Goal: Task Accomplishment & Management: Use online tool/utility

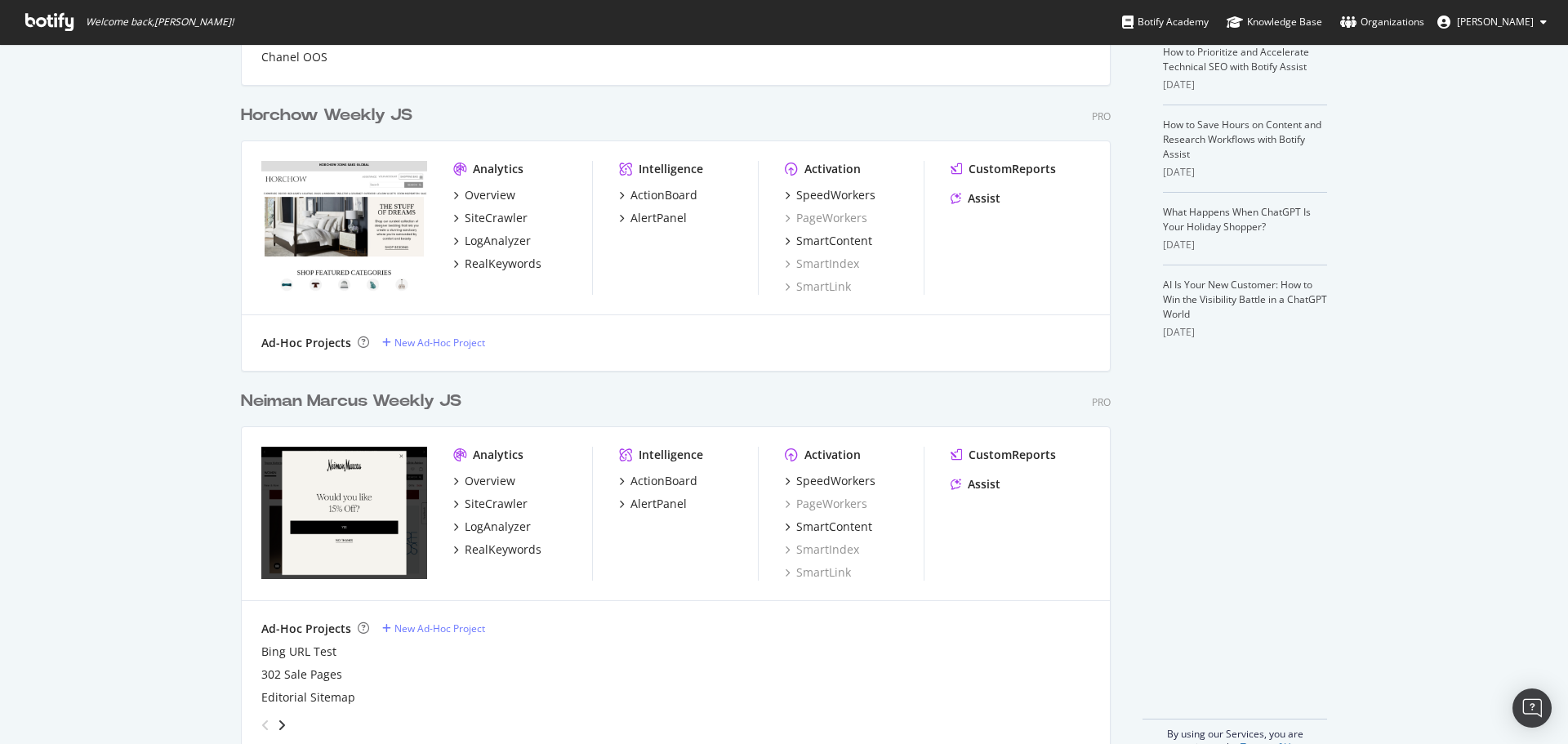
scroll to position [410, 0]
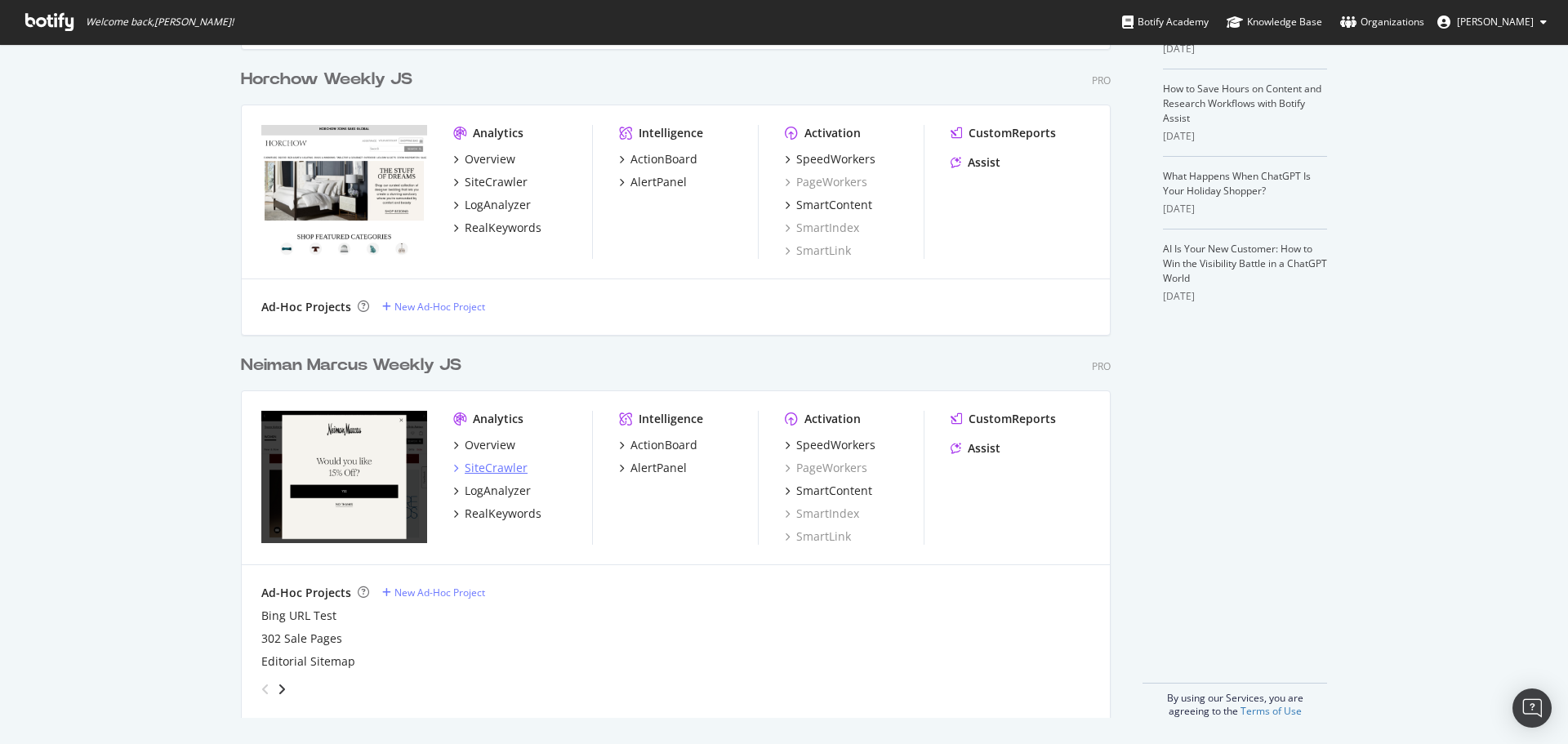
click at [500, 467] on div "SiteCrawler" at bounding box center [496, 468] width 63 height 17
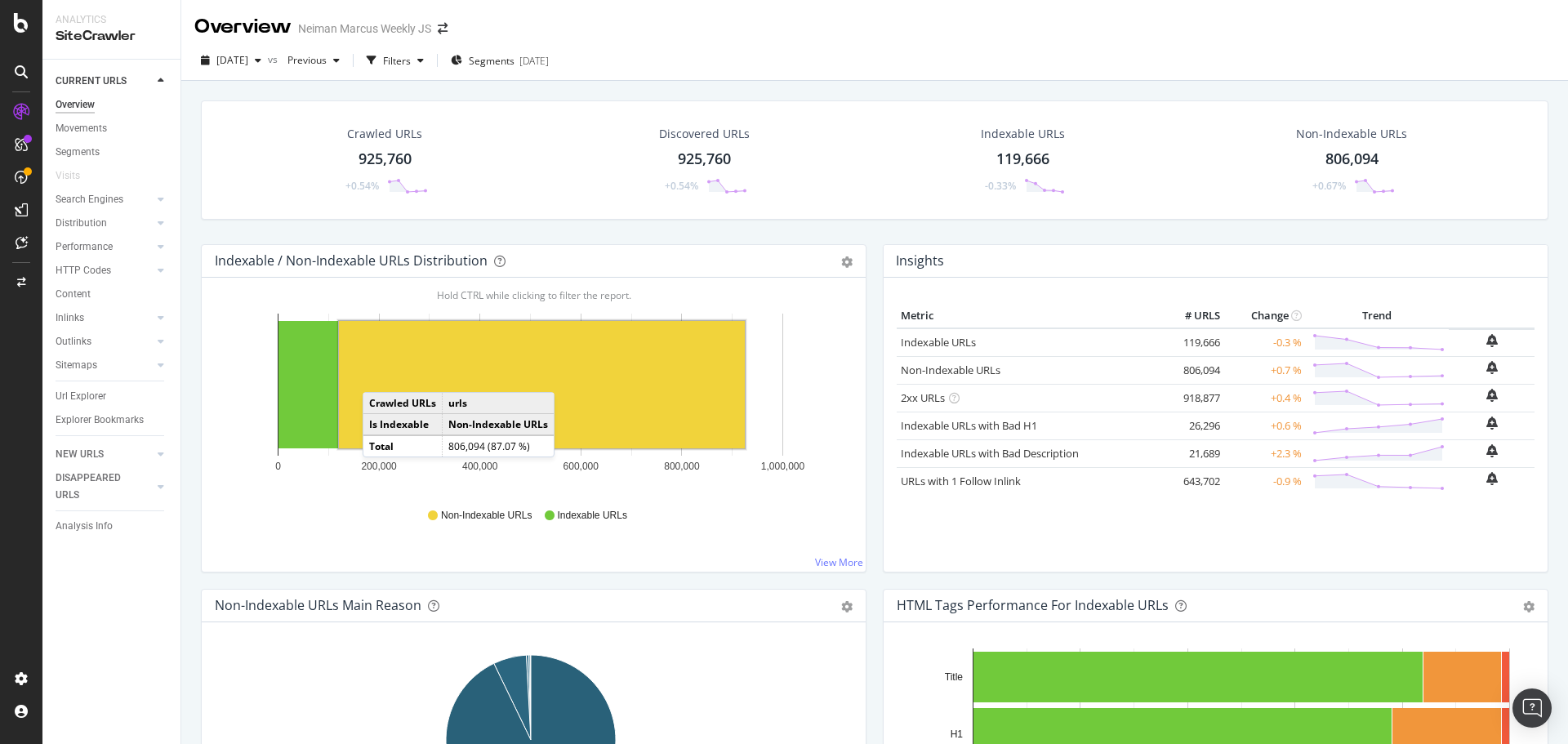
click at [384, 159] on div "925,760" at bounding box center [385, 159] width 53 height 21
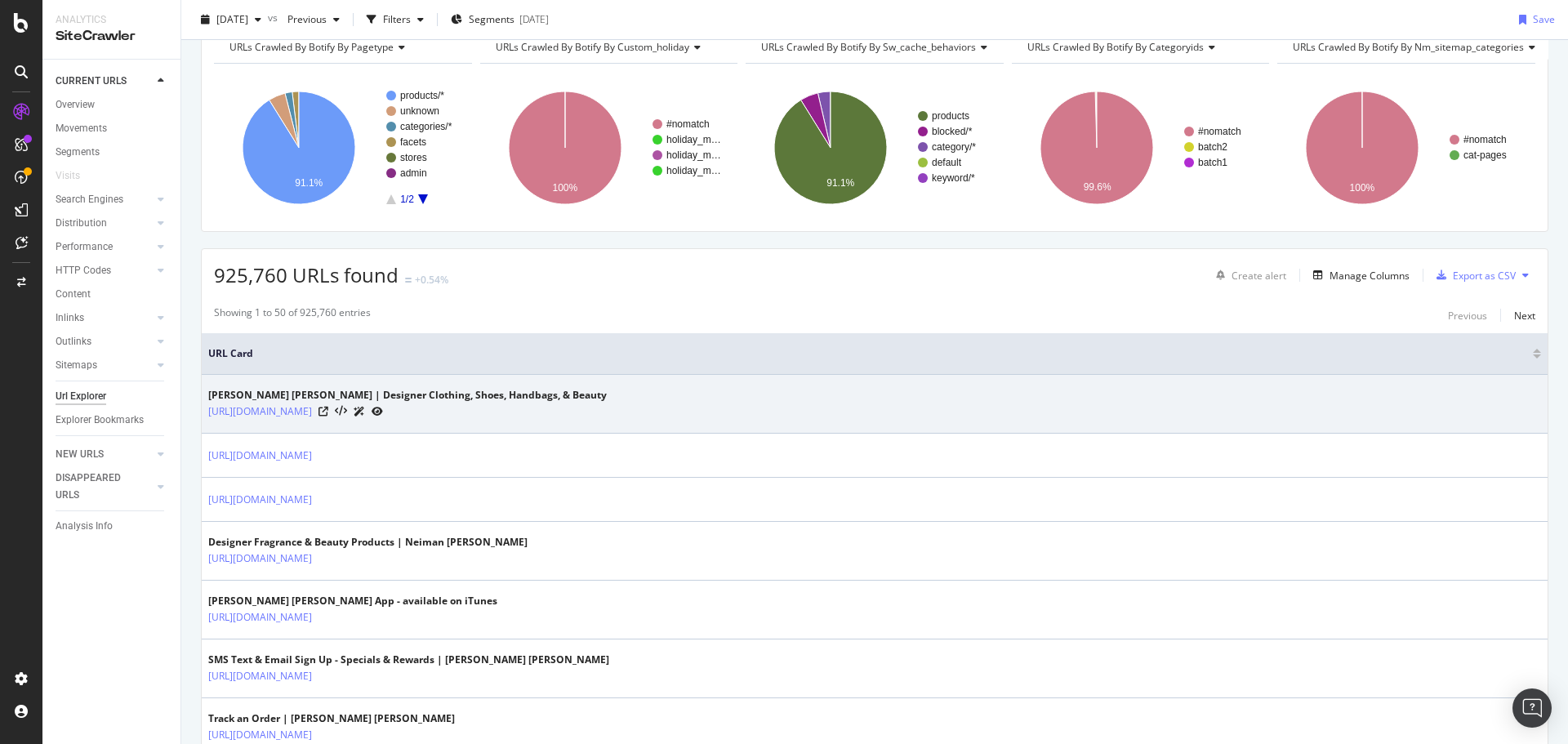
scroll to position [163, 0]
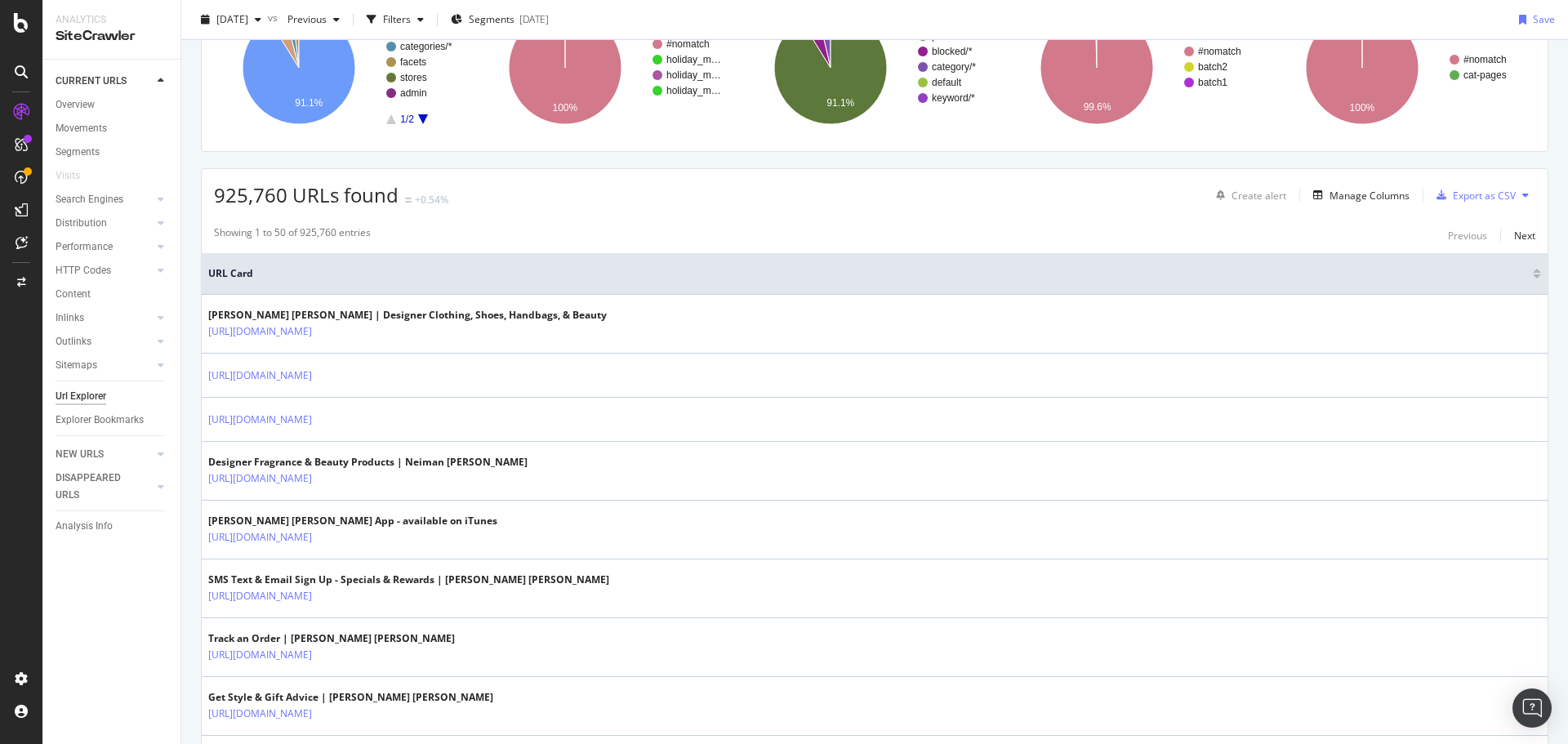
click at [1328, 206] on div "Create alert Manage Columns Export as CSV" at bounding box center [1372, 196] width 326 height 28
click at [1330, 197] on div "Manage Columns" at bounding box center [1370, 196] width 80 height 14
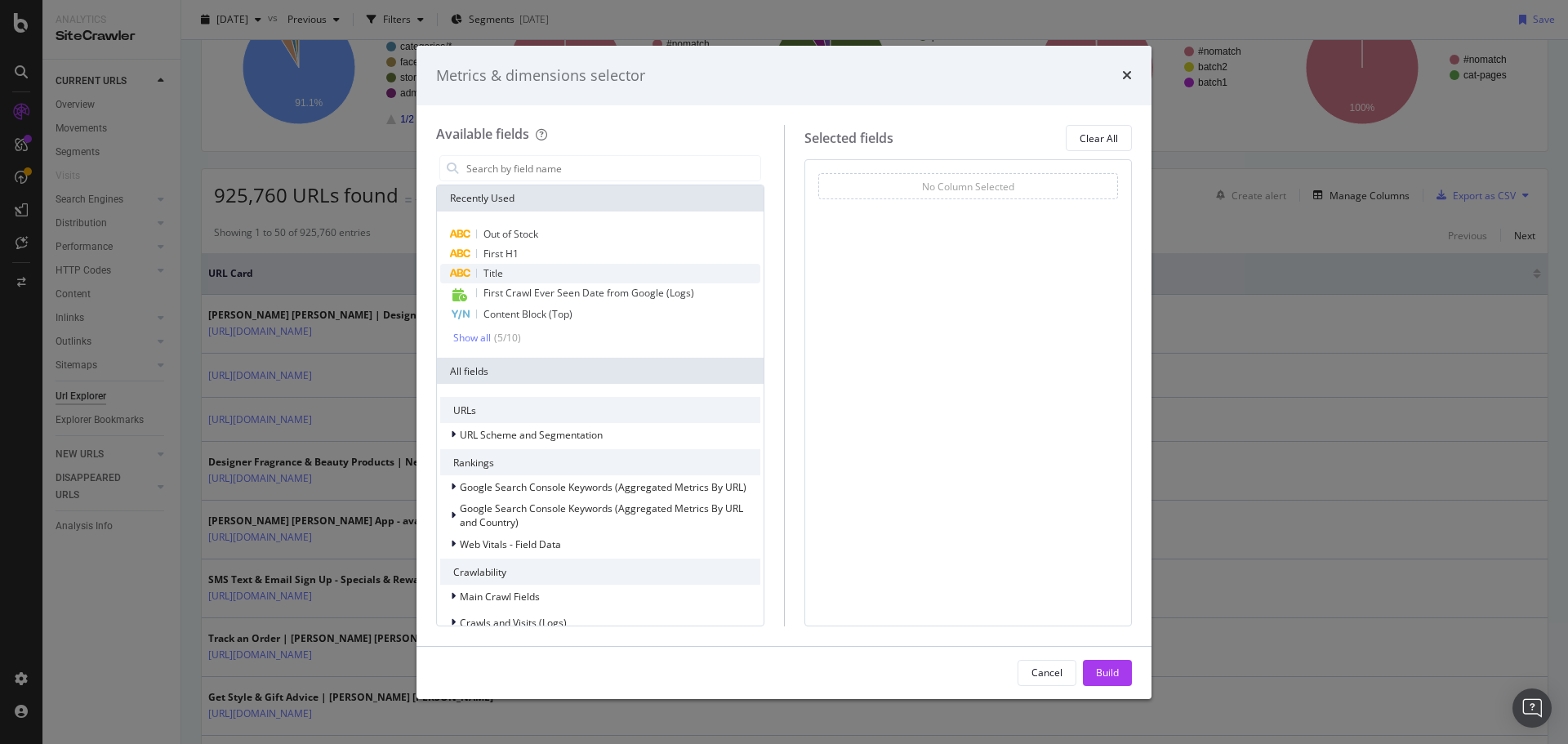
click at [500, 272] on span "Title" at bounding box center [493, 273] width 19 height 14
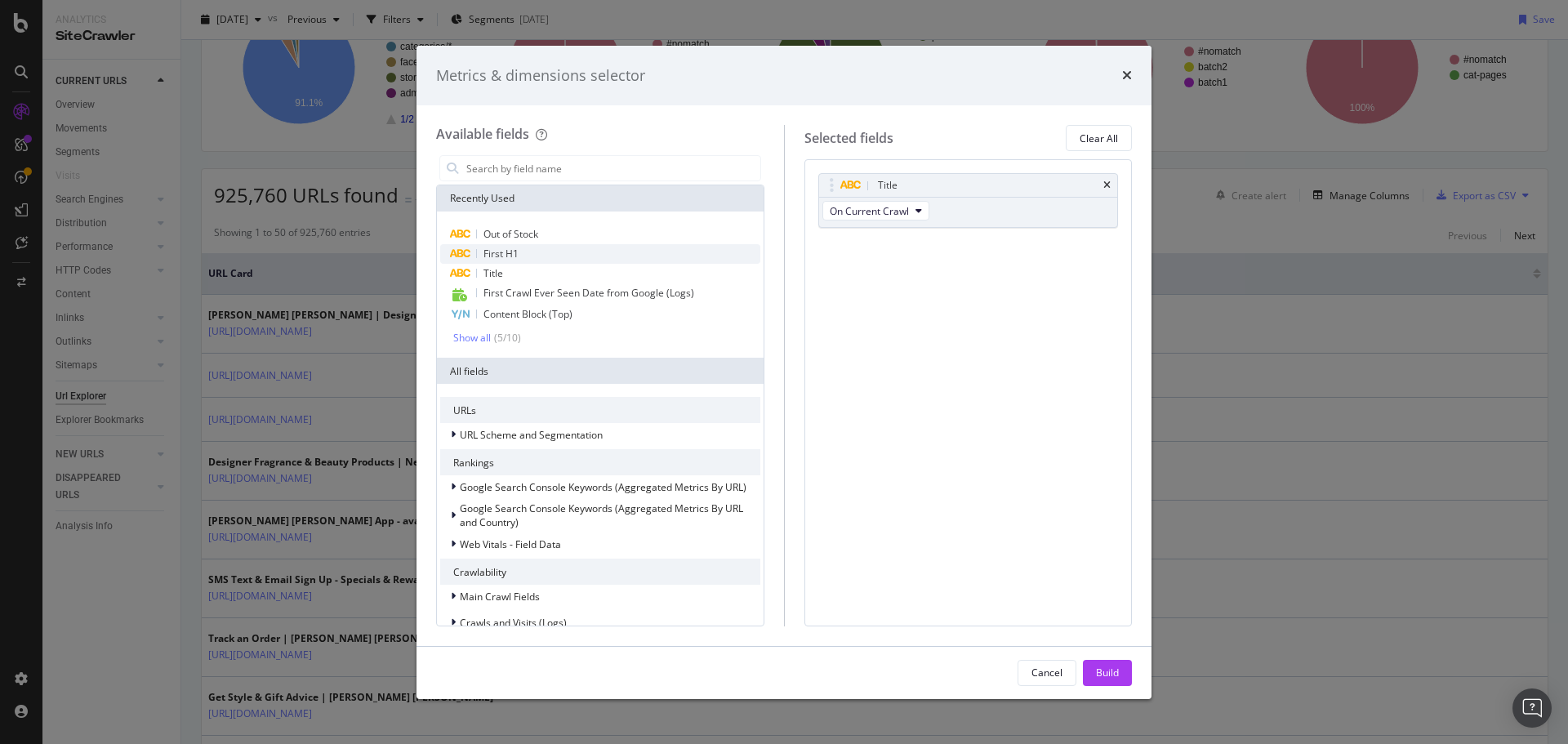
click at [493, 252] on span "First H1" at bounding box center [501, 254] width 35 height 14
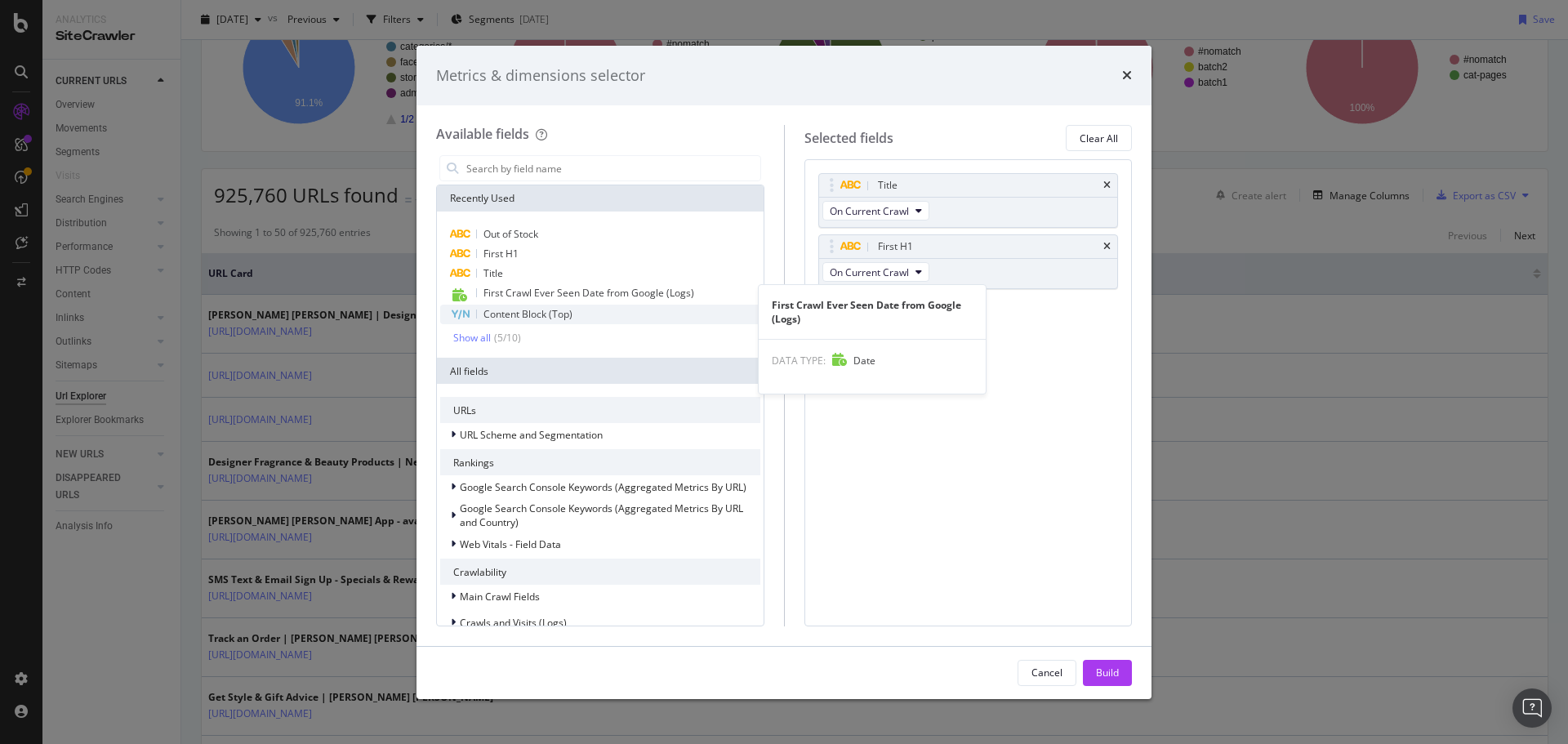
click at [539, 310] on span "Content Block (Top)" at bounding box center [528, 314] width 89 height 14
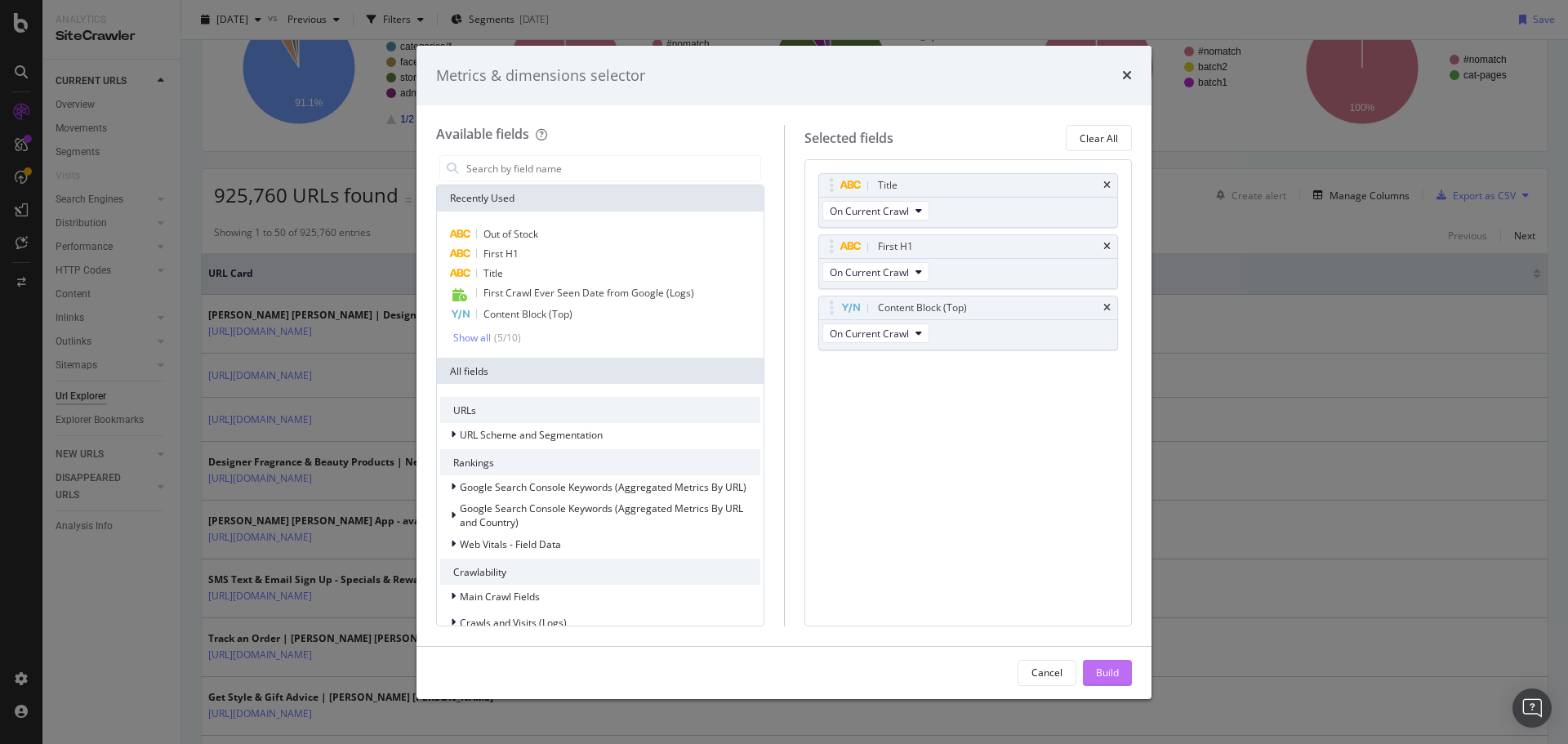
click at [1118, 678] on div "Build" at bounding box center [1107, 672] width 23 height 14
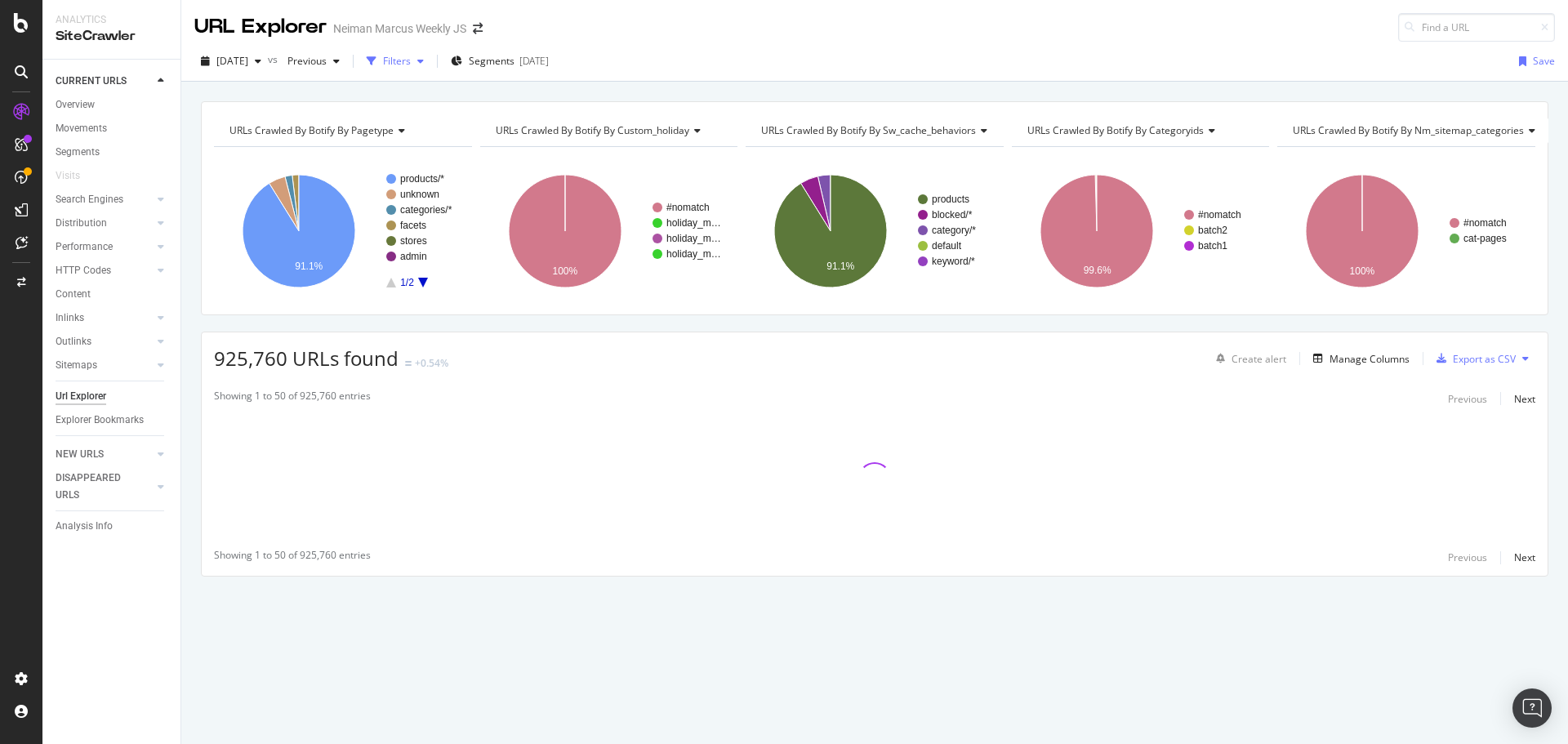
click at [411, 65] on div "Filters" at bounding box center [397, 61] width 28 height 14
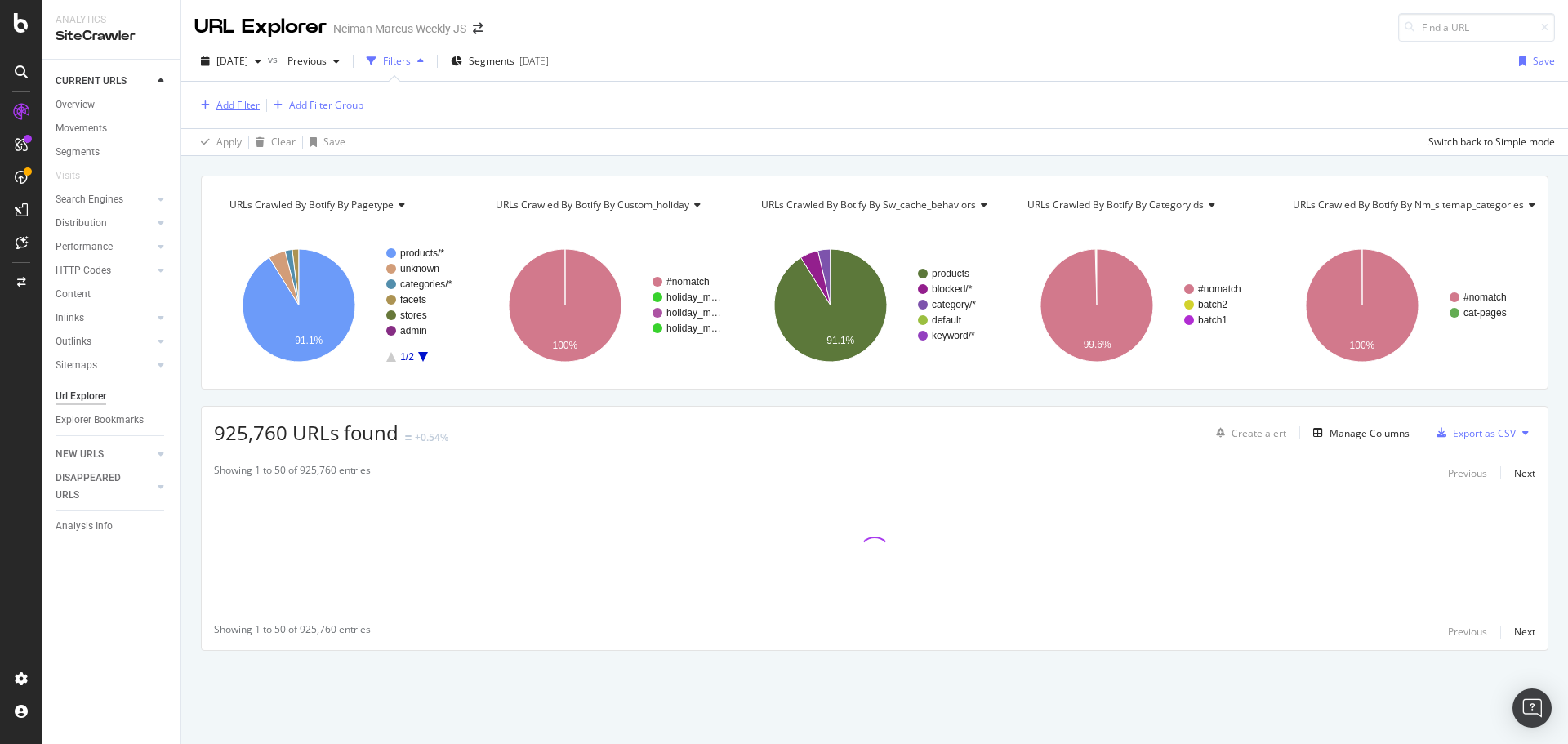
click at [229, 102] on div "Add Filter" at bounding box center [238, 105] width 44 height 14
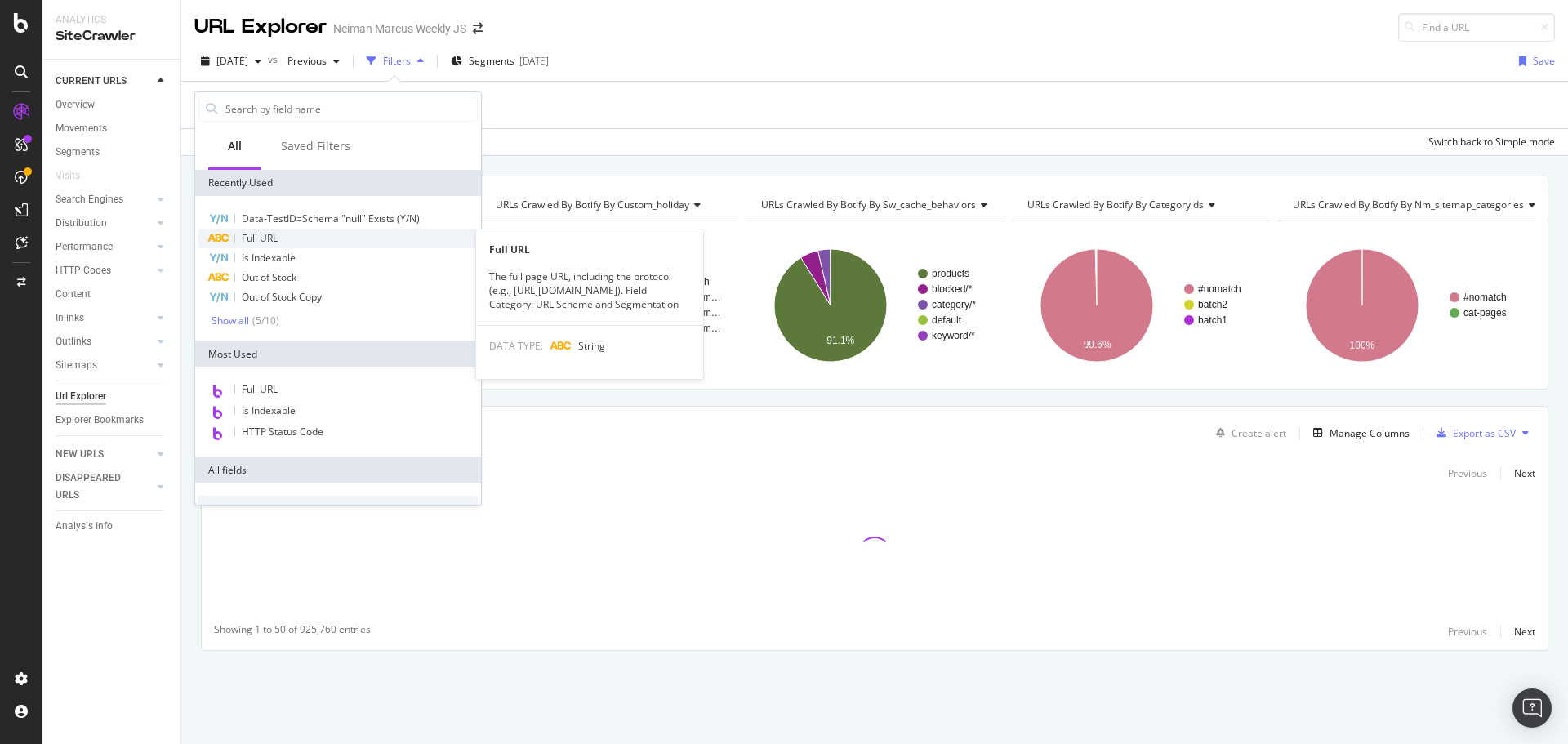
click at [293, 241] on div "Full URL" at bounding box center [338, 238] width 279 height 19
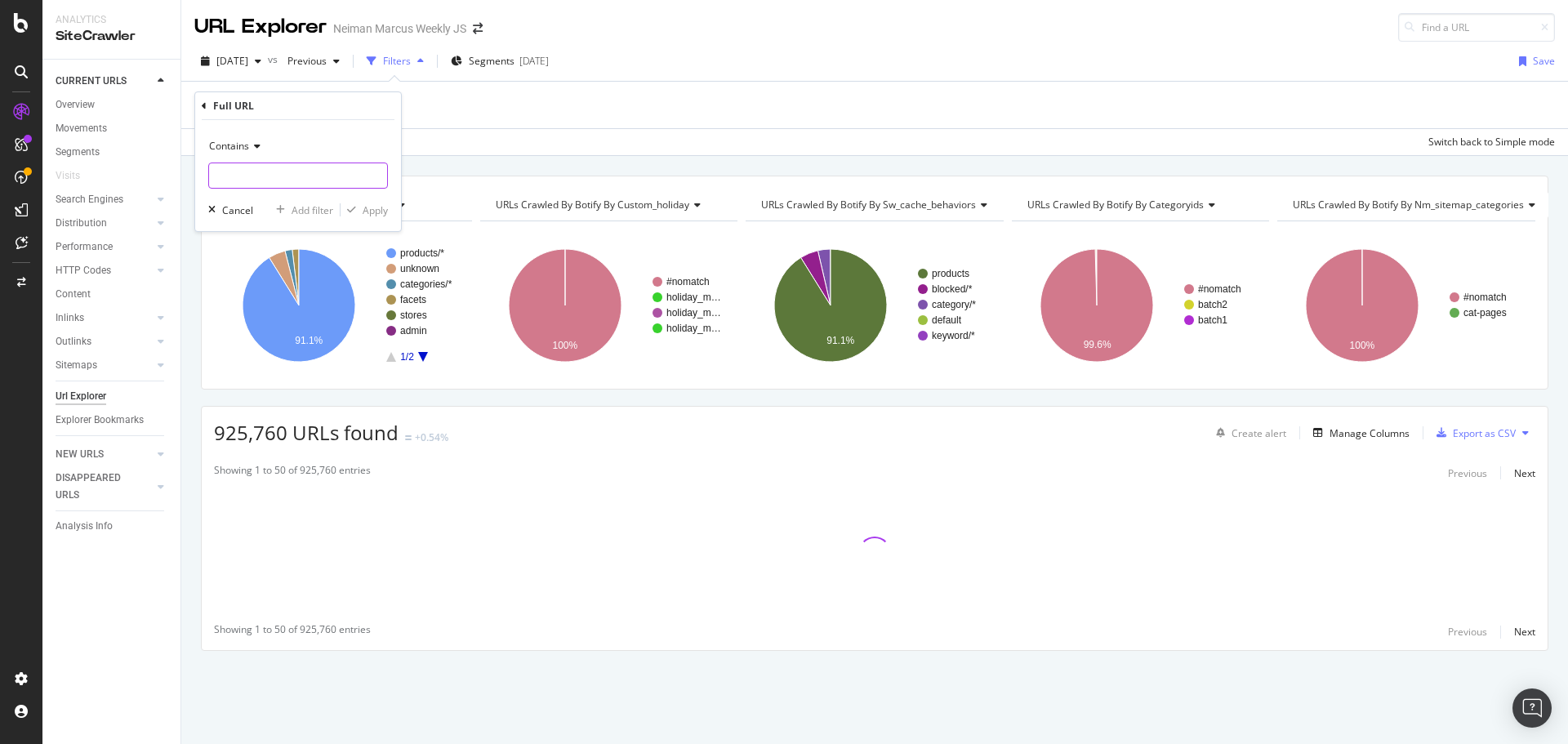
click at [292, 177] on input "text" at bounding box center [298, 176] width 178 height 26
type input "/c/"
click at [386, 209] on div "Apply" at bounding box center [375, 210] width 25 height 14
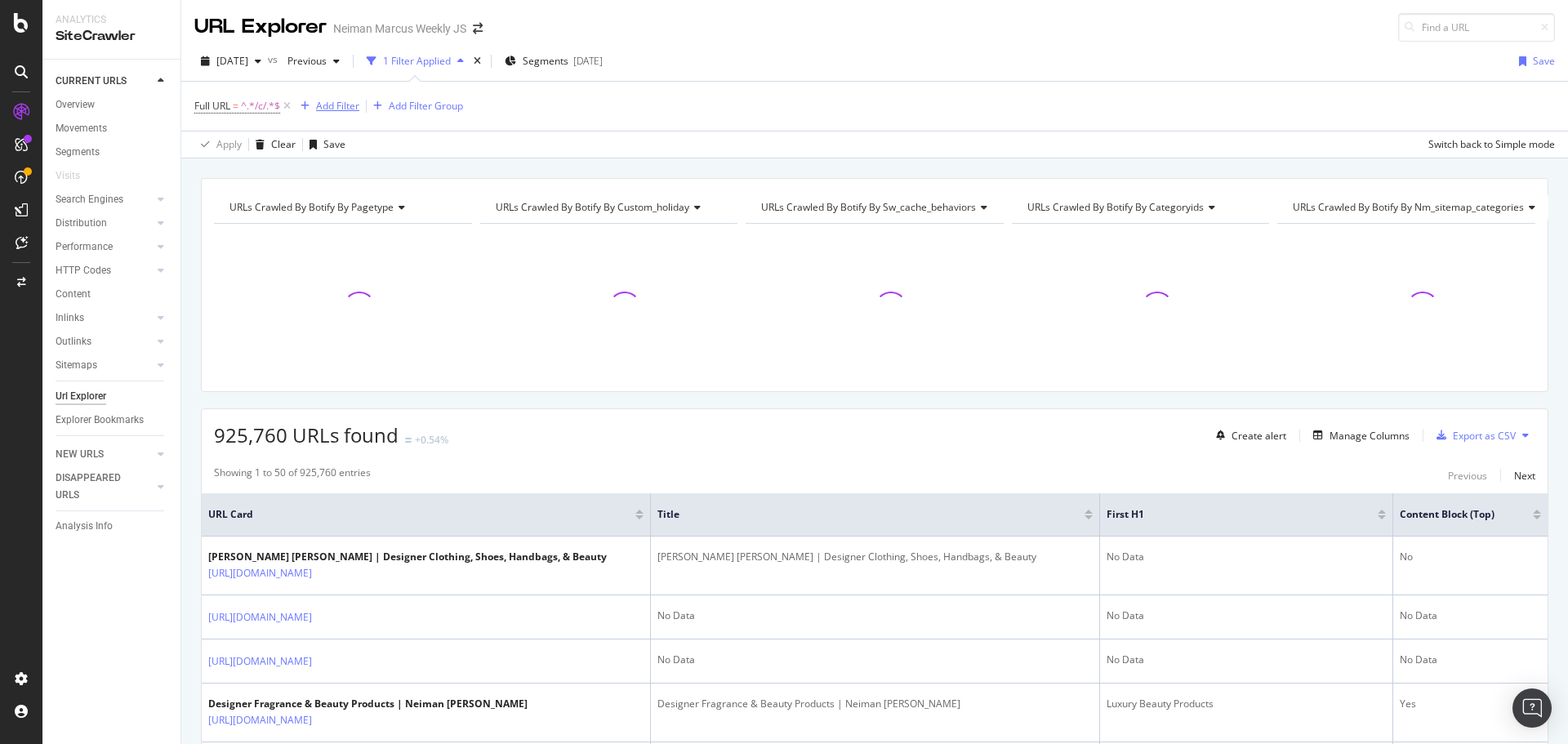
click at [339, 105] on div "Add Filter" at bounding box center [338, 106] width 44 height 14
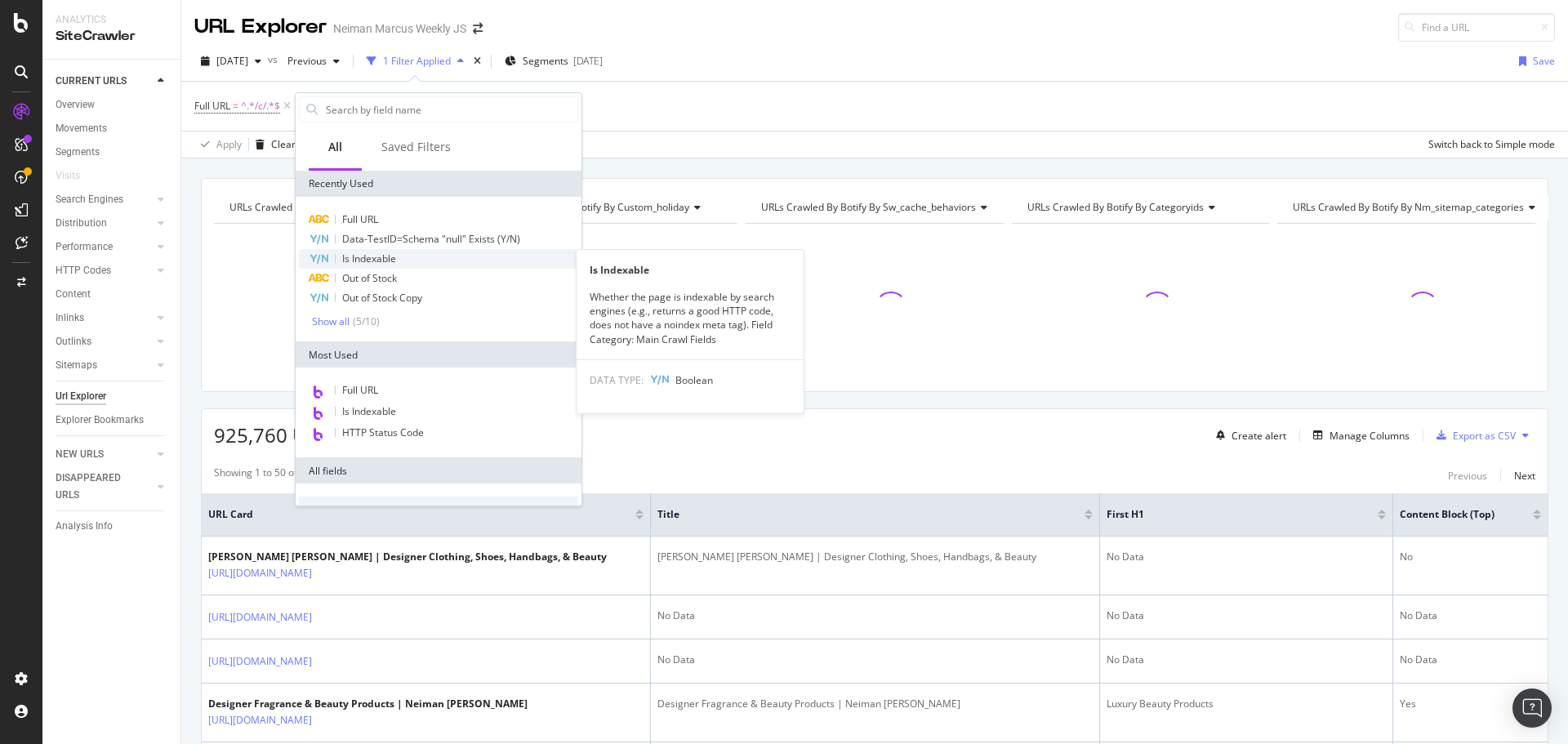
click at [389, 265] on div "Is Indexable" at bounding box center [438, 258] width 279 height 19
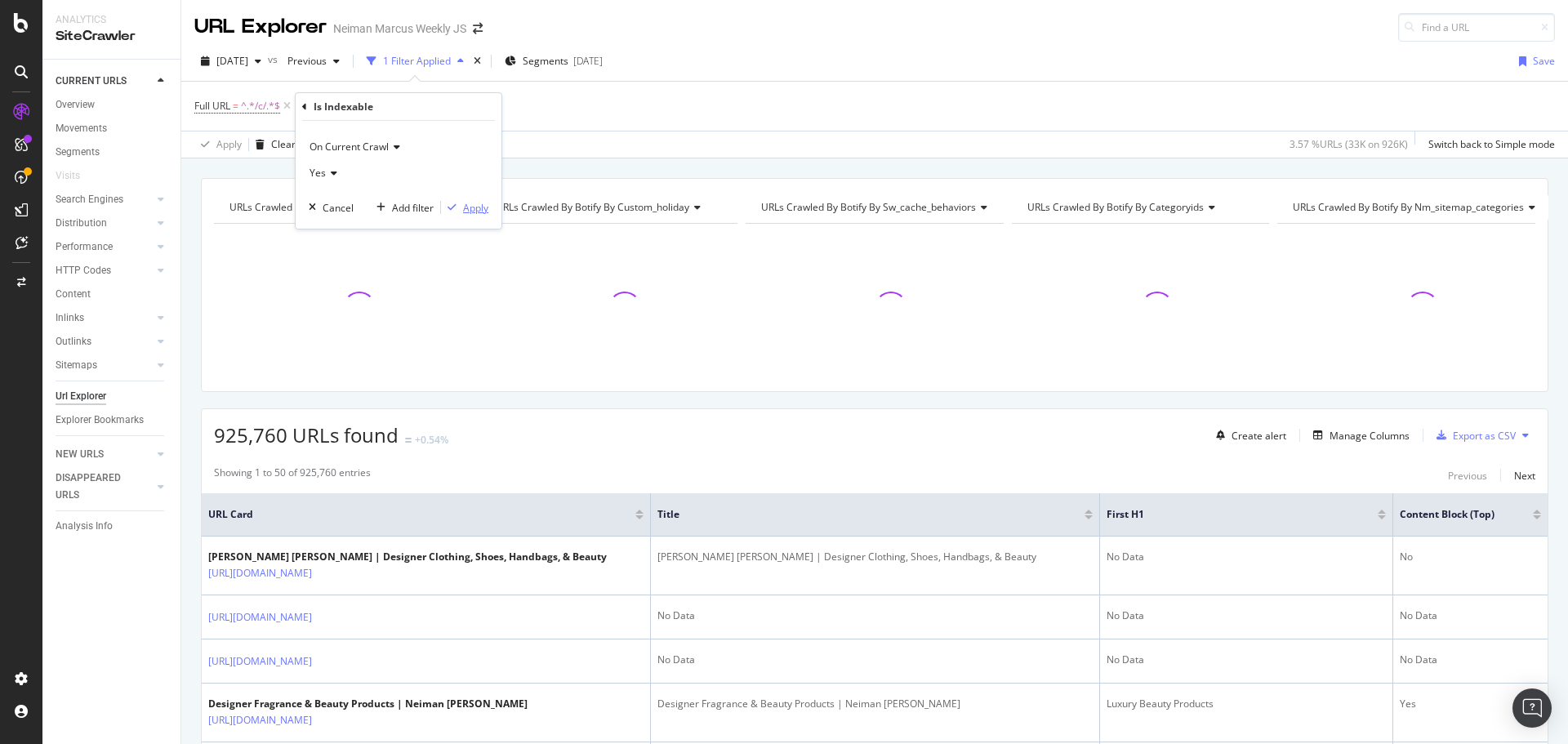
click at [464, 206] on div "Apply" at bounding box center [475, 208] width 25 height 14
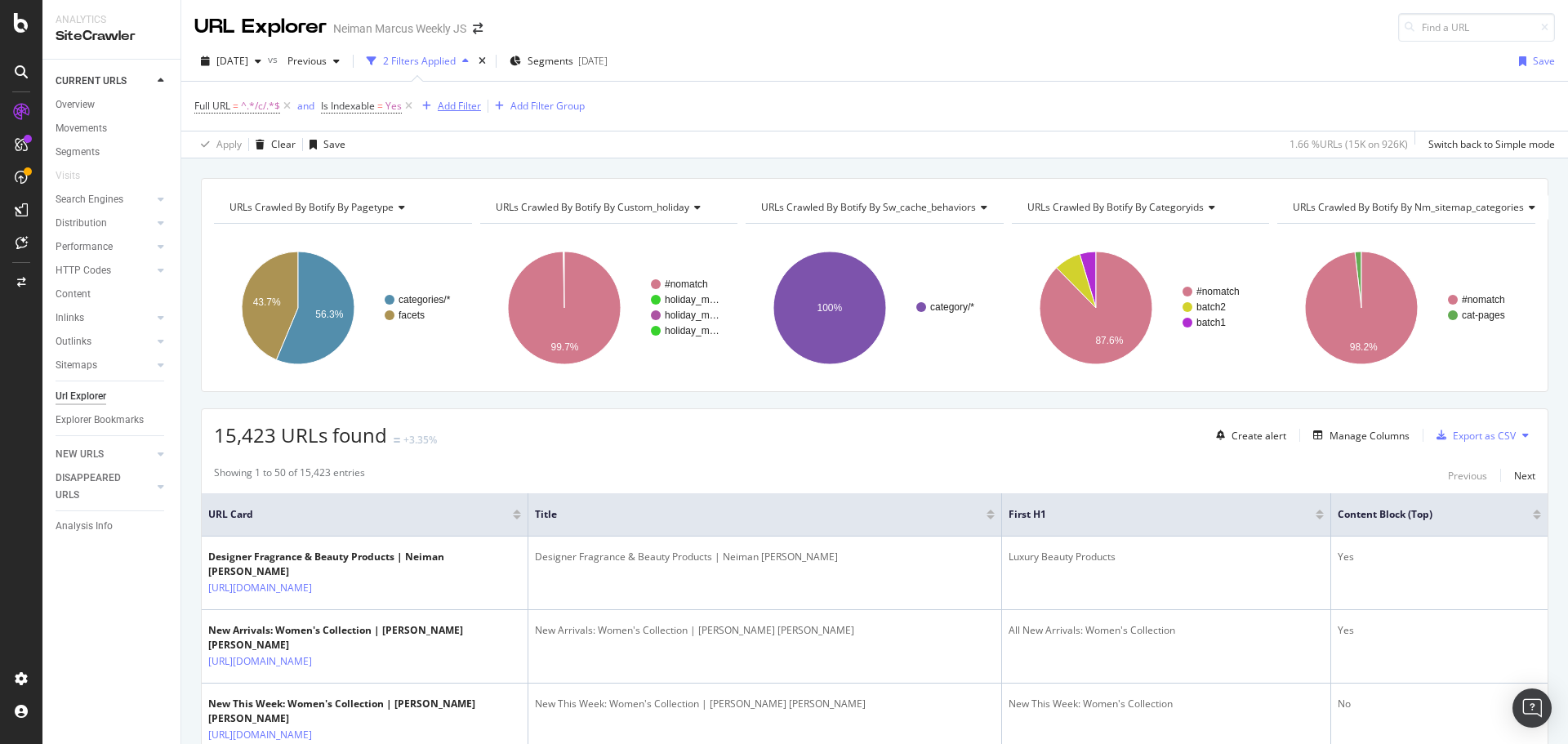
click at [464, 106] on div "Add Filter" at bounding box center [459, 106] width 44 height 14
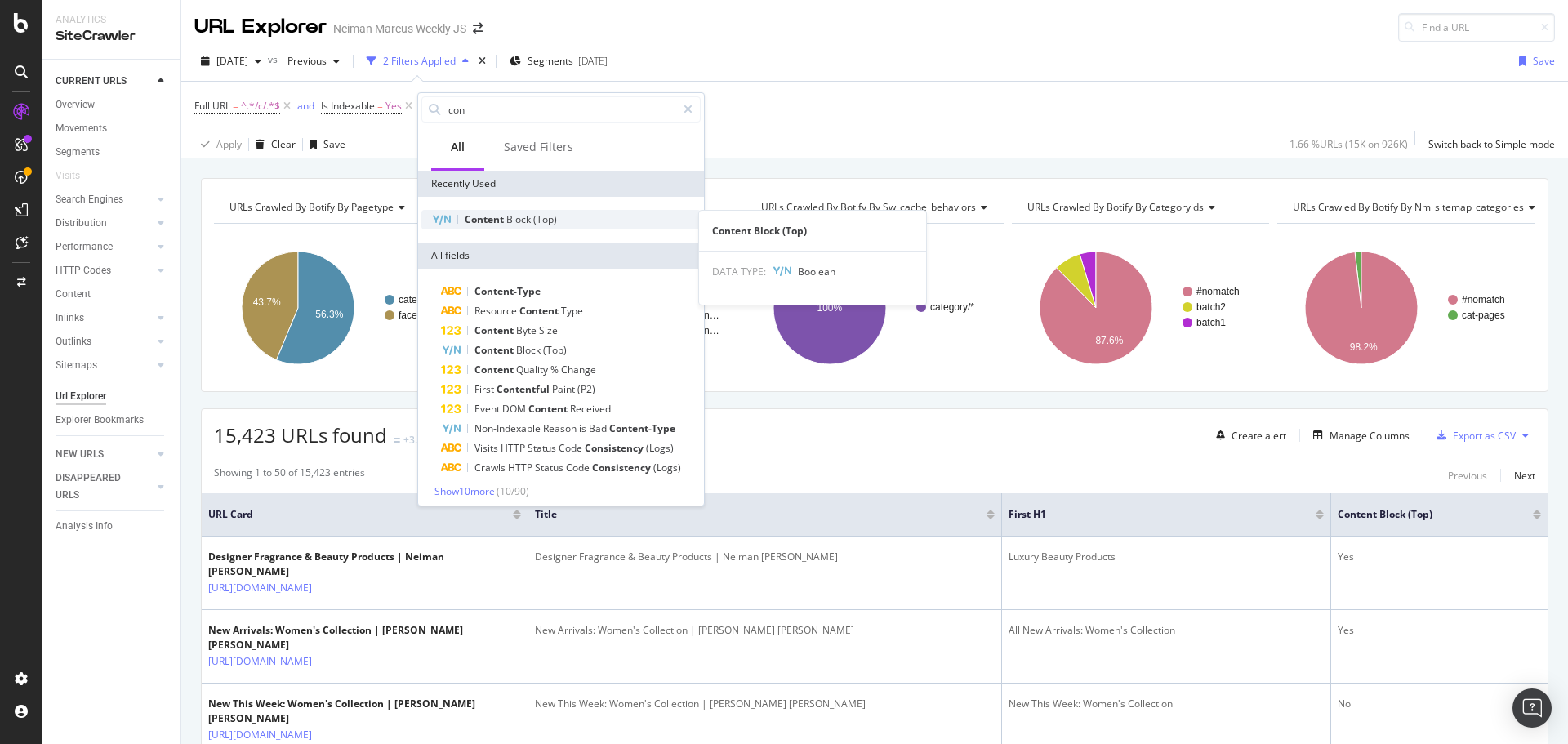
type input "con"
click at [512, 221] on span "Block" at bounding box center [519, 219] width 27 height 14
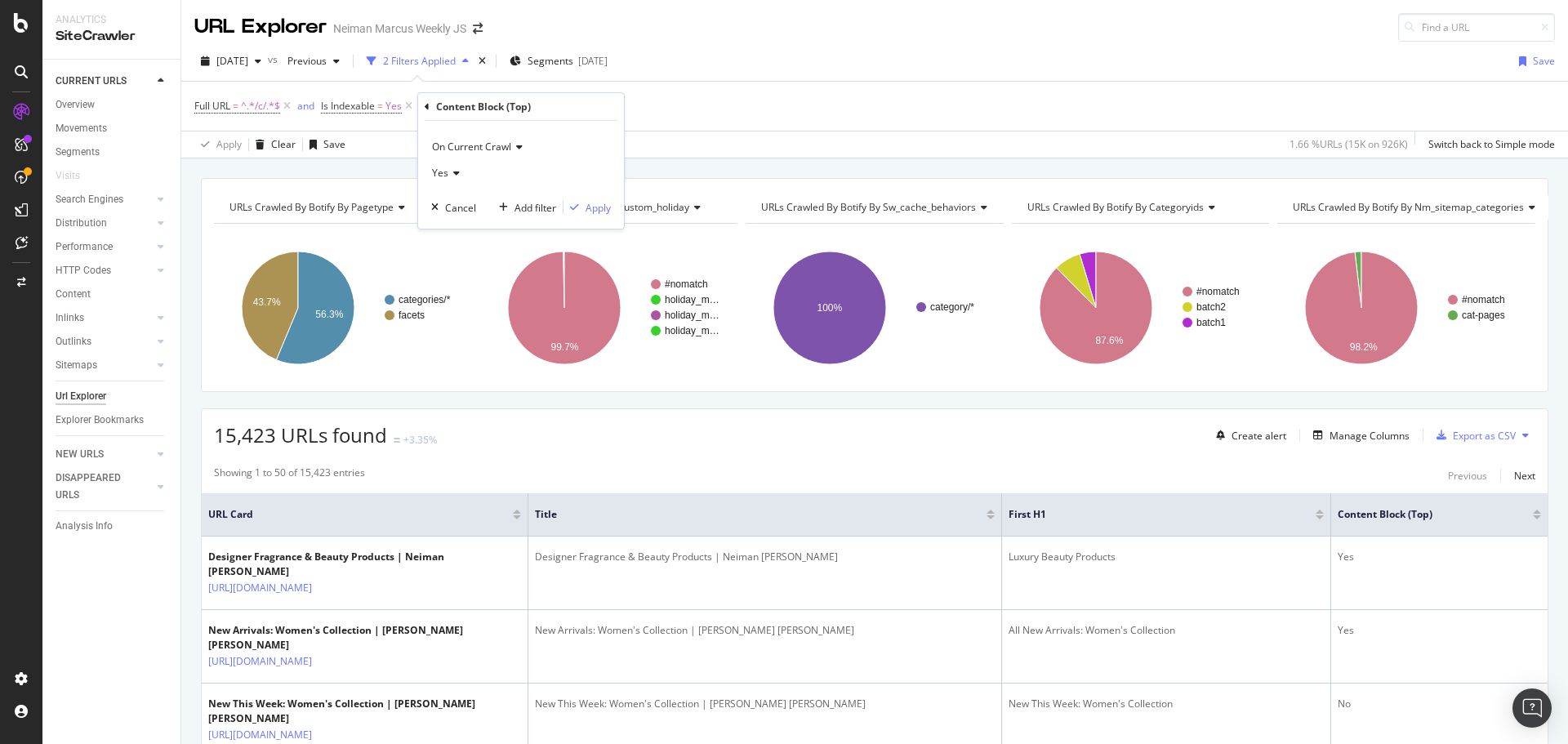
click at [614, 213] on div "On Current Crawl Yes Cancel Add filter Apply" at bounding box center [521, 174] width 206 height 107
click at [595, 209] on div "Apply" at bounding box center [598, 208] width 25 height 14
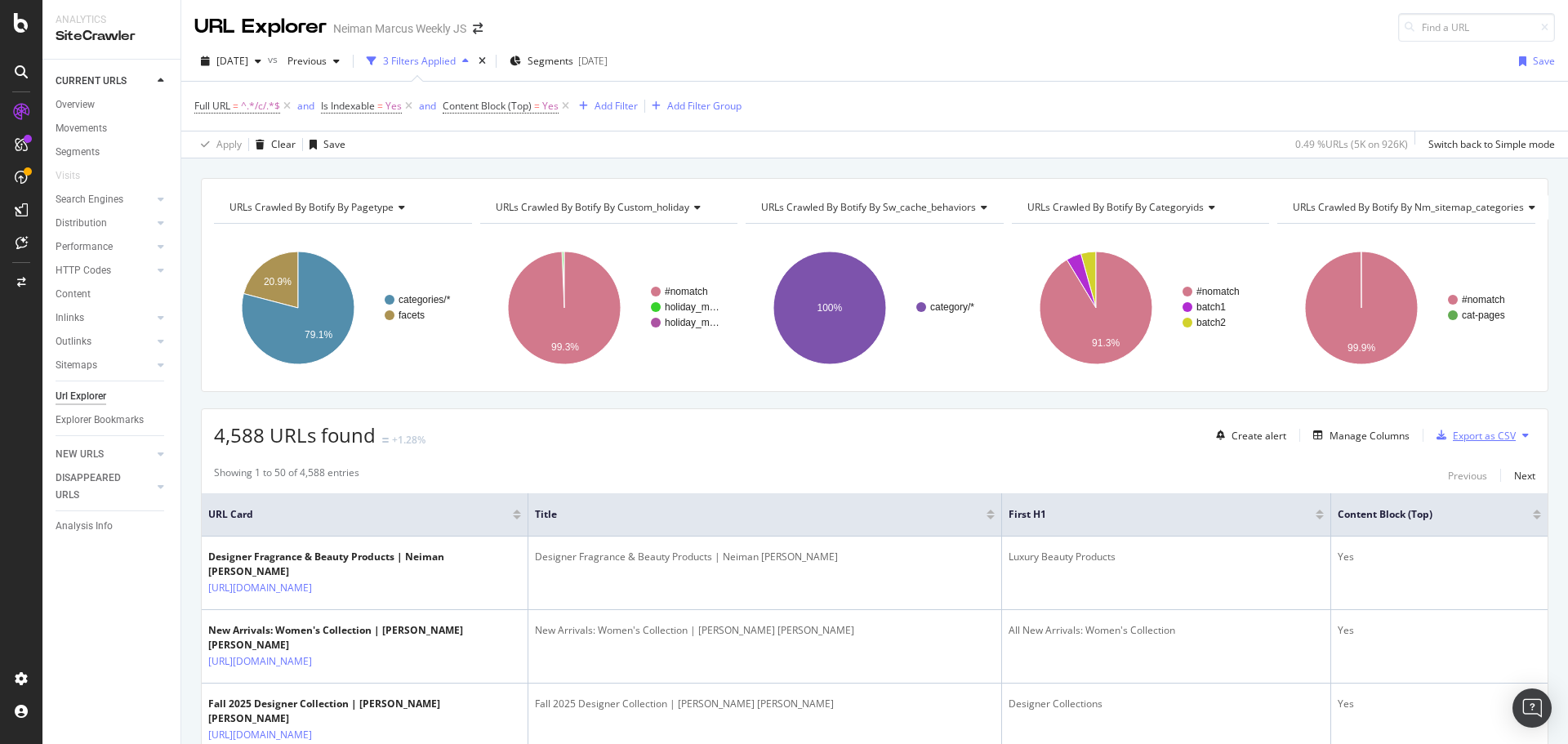
click at [1457, 437] on div "Export as CSV" at bounding box center [1484, 436] width 63 height 14
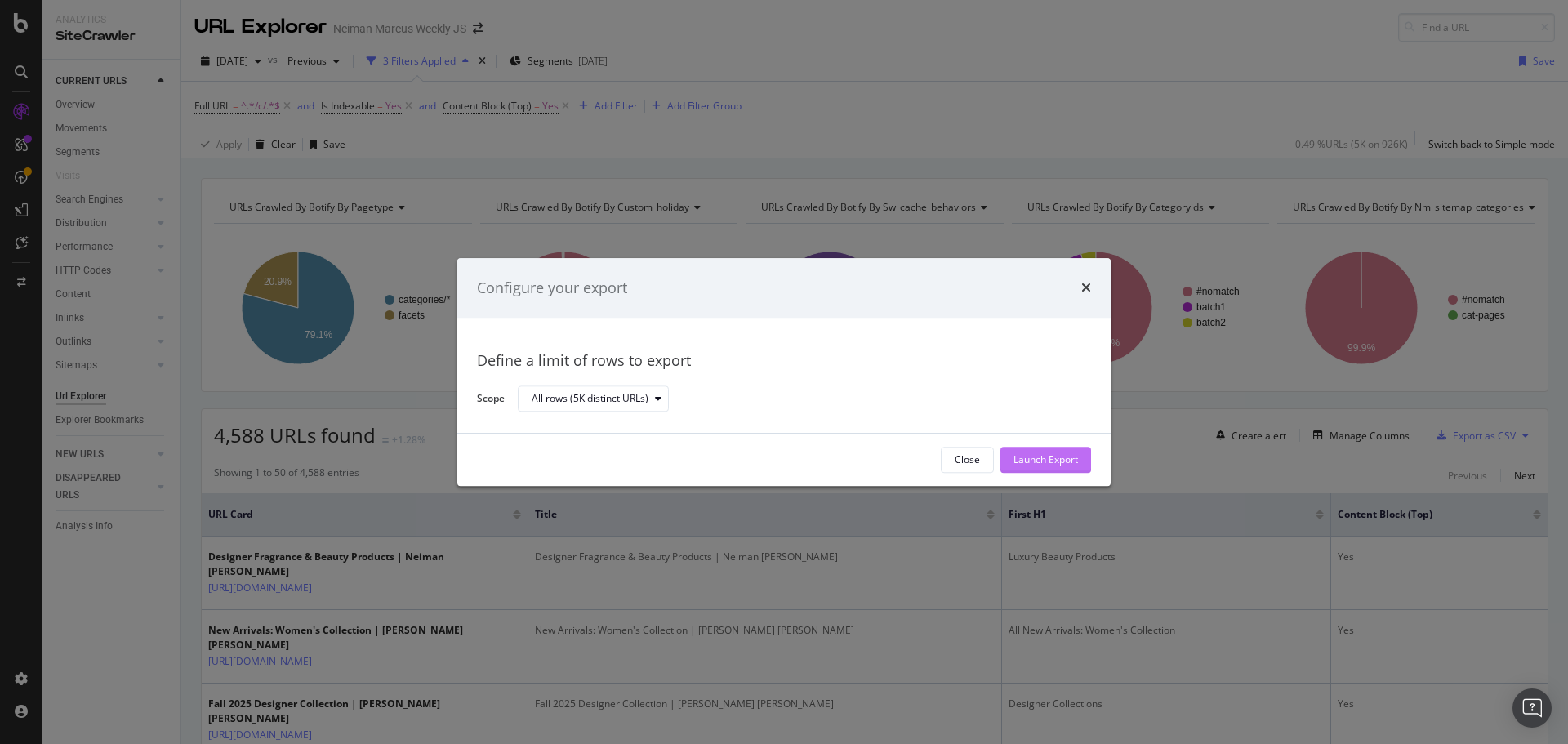
click at [1026, 451] on div "Launch Export" at bounding box center [1046, 460] width 65 height 24
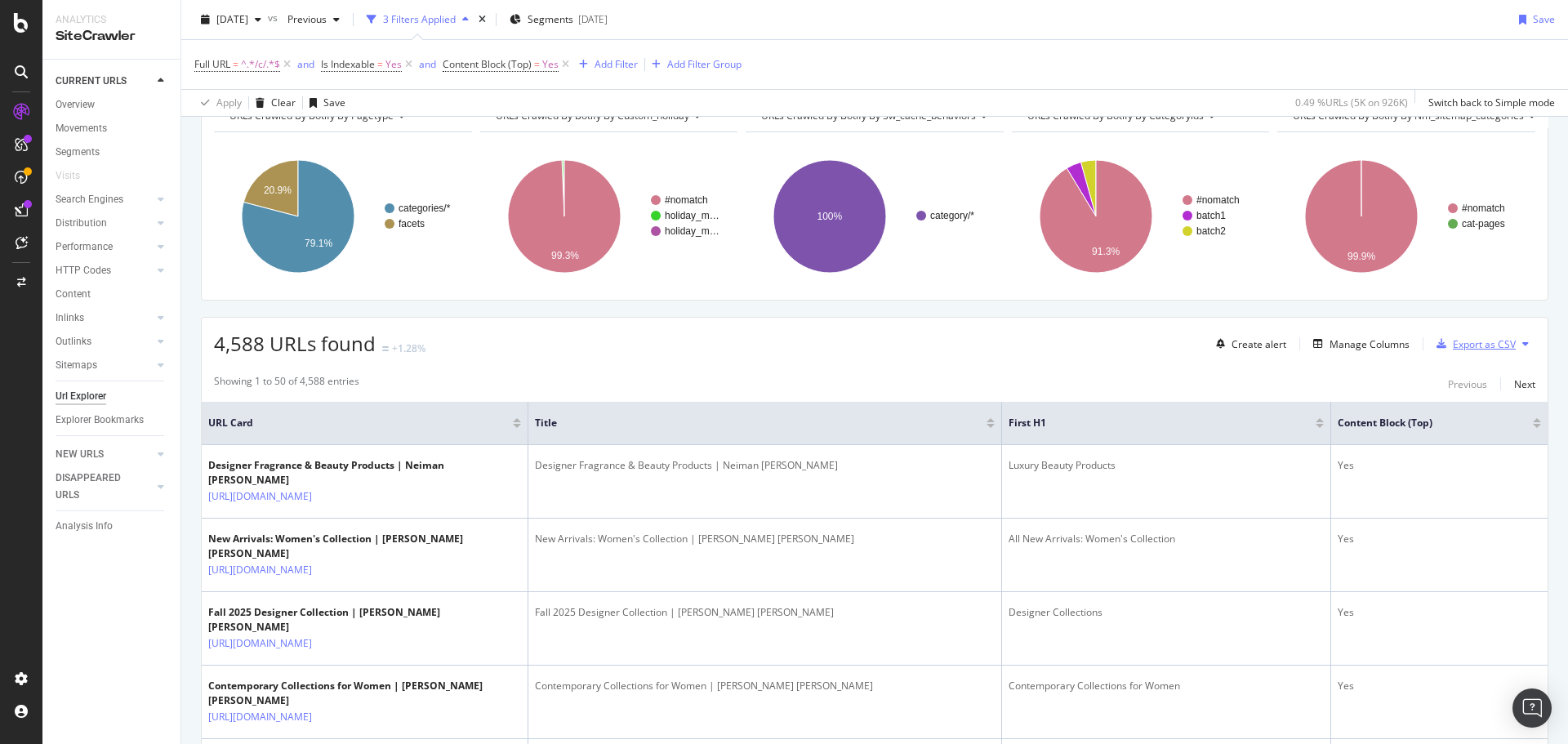
scroll to position [327, 0]
